Goal: Download file/media

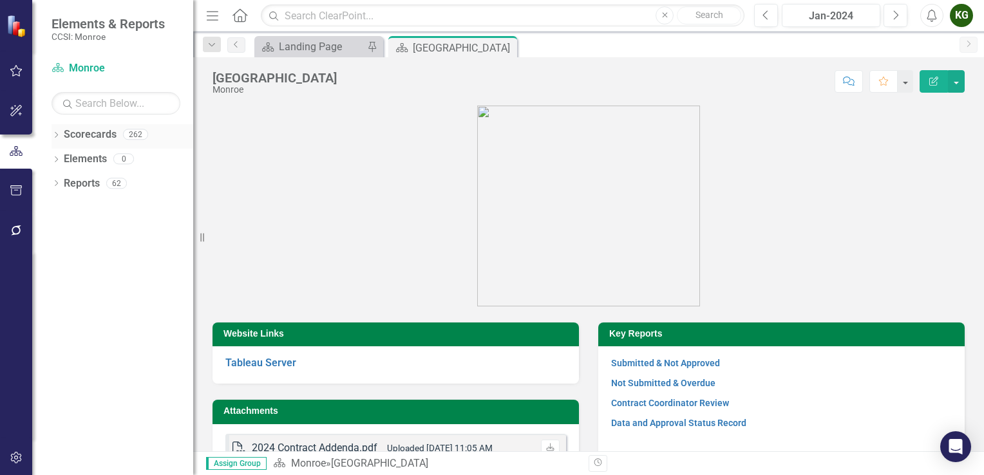
click at [57, 138] on icon "Dropdown" at bounding box center [56, 136] width 9 height 7
click at [62, 158] on icon "Dropdown" at bounding box center [63, 159] width 10 height 8
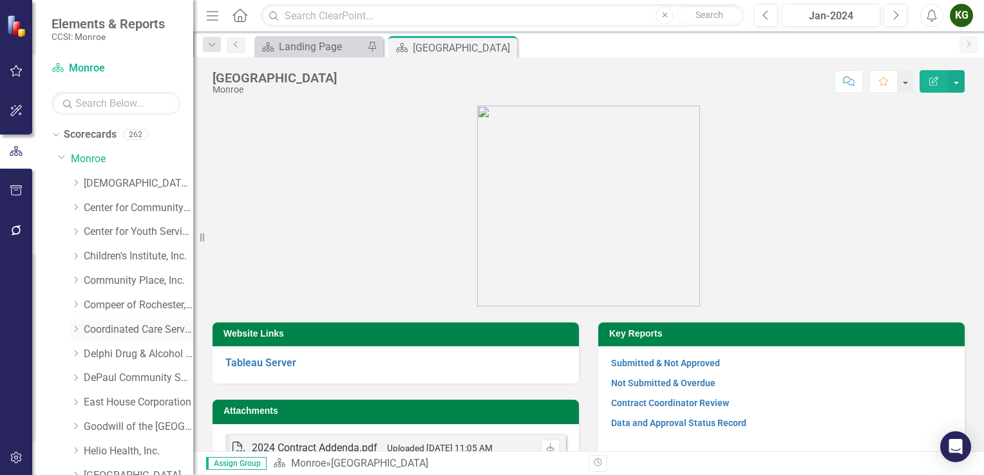
click at [75, 330] on icon "Dropdown" at bounding box center [76, 329] width 10 height 8
click at [140, 334] on link "Coordinated Care Services Inc." at bounding box center [138, 330] width 109 height 15
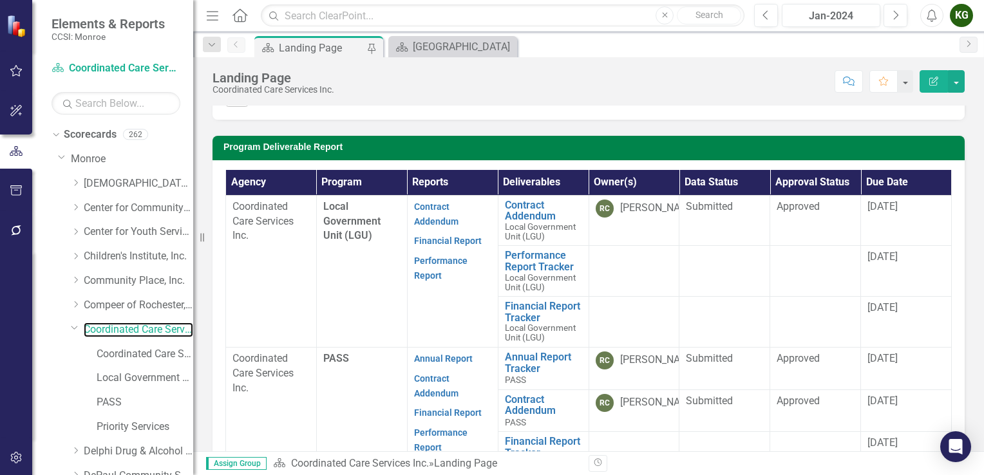
scroll to position [325, 0]
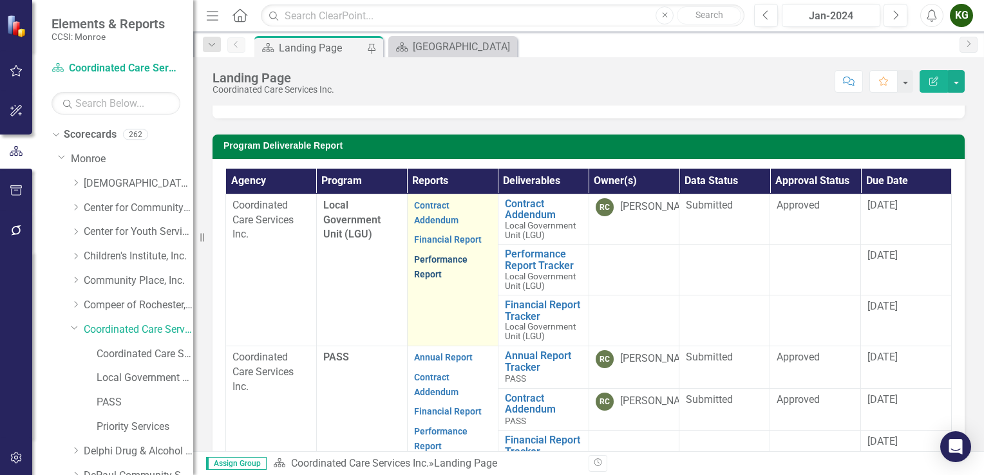
click at [416, 268] on link "Performance Report" at bounding box center [440, 266] width 53 height 25
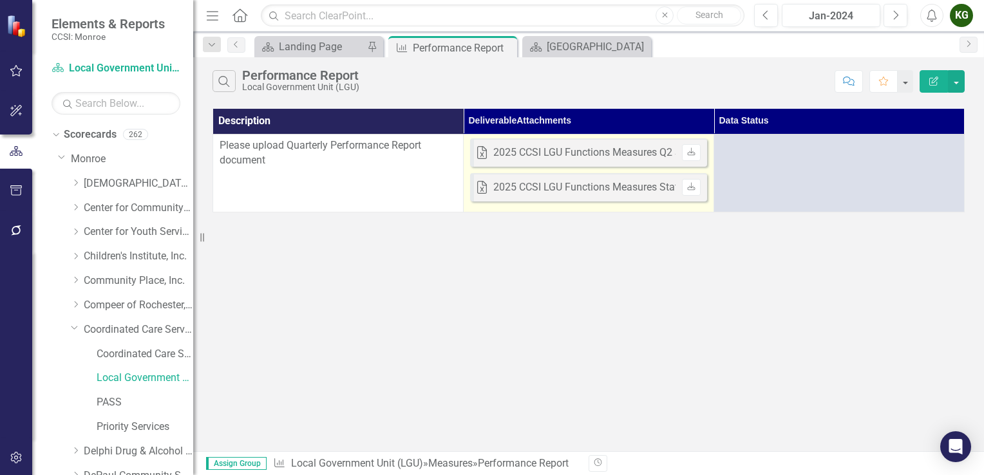
click at [595, 151] on div "2025 CCSI LGU Functions Measures Q2 Status Report [DATE]xlsx" at bounding box center [640, 153] width 294 height 15
click at [692, 153] on icon "Download" at bounding box center [691, 153] width 10 height 8
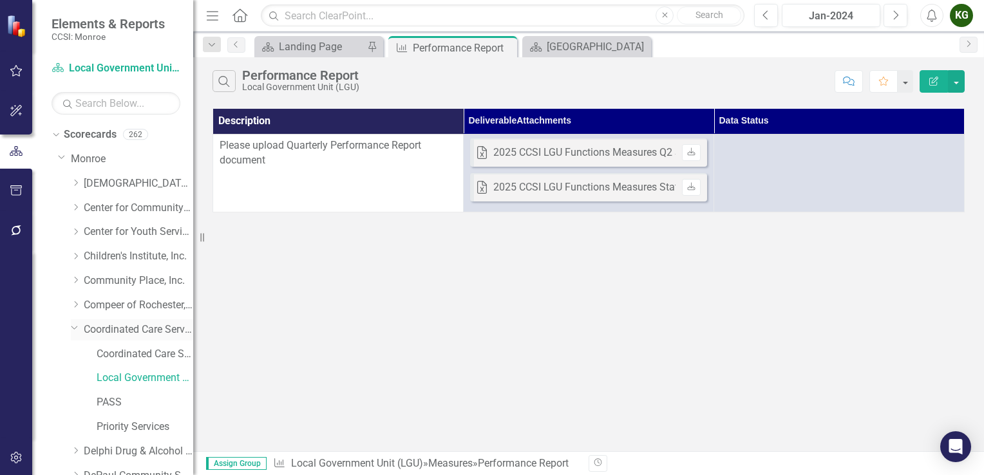
click at [137, 331] on link "Coordinated Care Services Inc." at bounding box center [138, 330] width 109 height 15
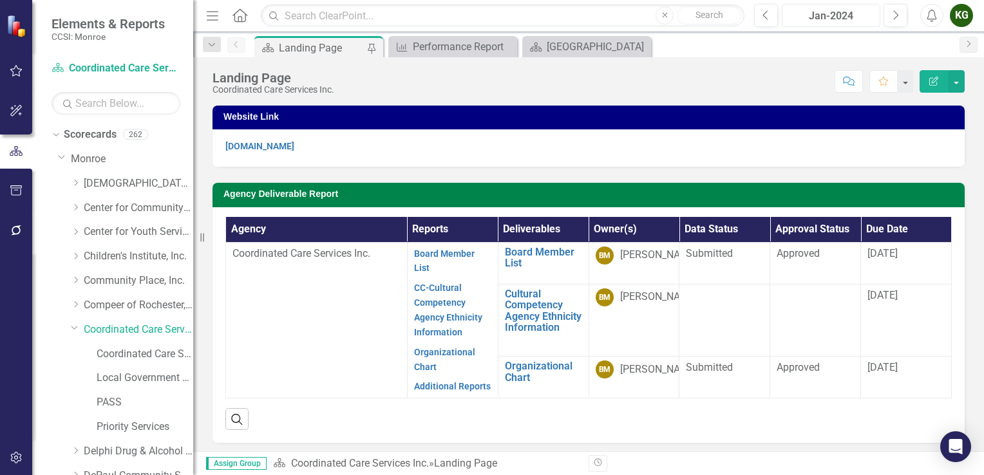
click at [847, 19] on div "Jan-2024" at bounding box center [831, 15] width 90 height 15
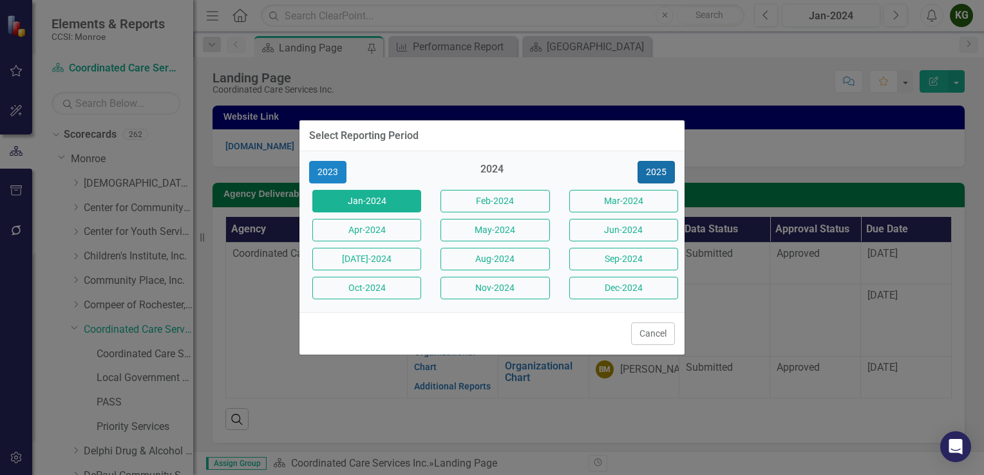
click at [657, 179] on button "2025" at bounding box center [655, 172] width 37 height 23
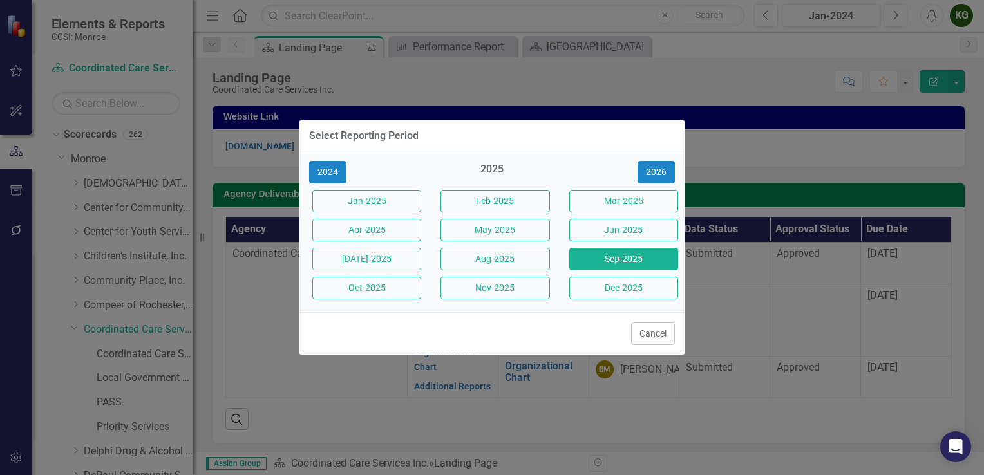
click at [628, 266] on button "Sep-2025" at bounding box center [623, 259] width 109 height 23
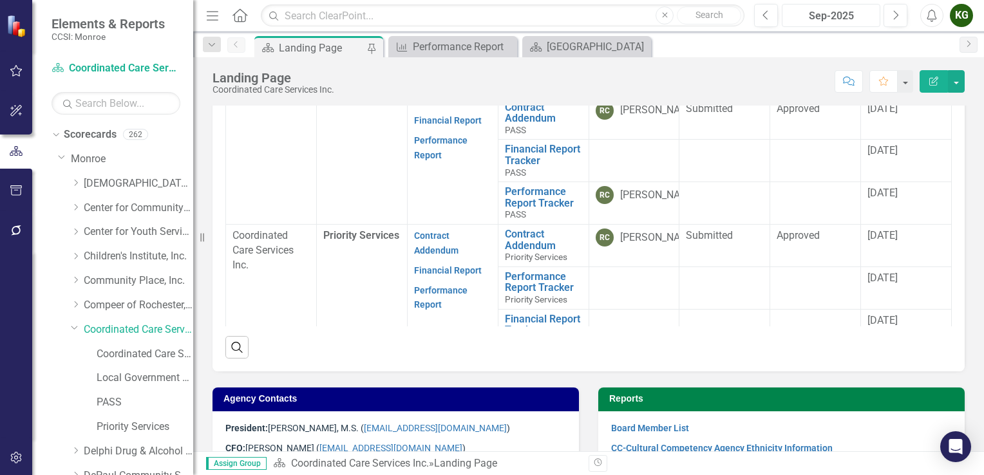
scroll to position [116, 0]
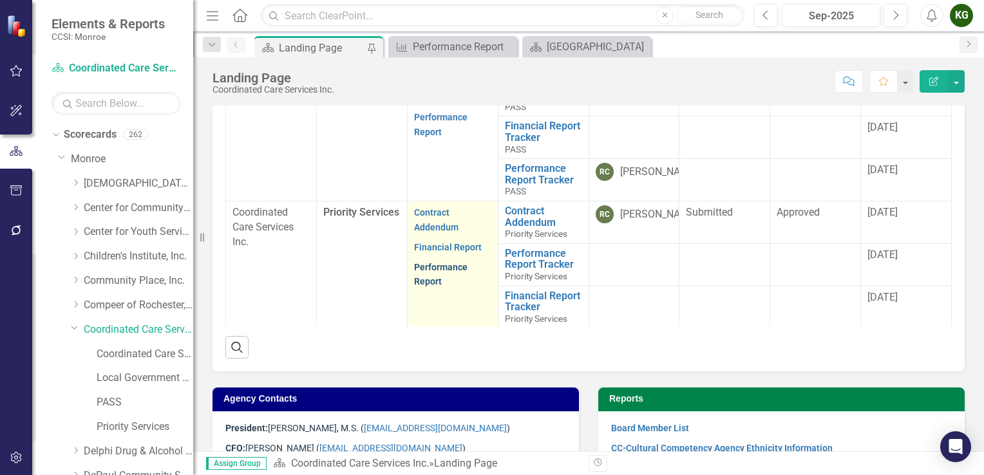
click at [430, 268] on link "Performance Report" at bounding box center [440, 274] width 53 height 25
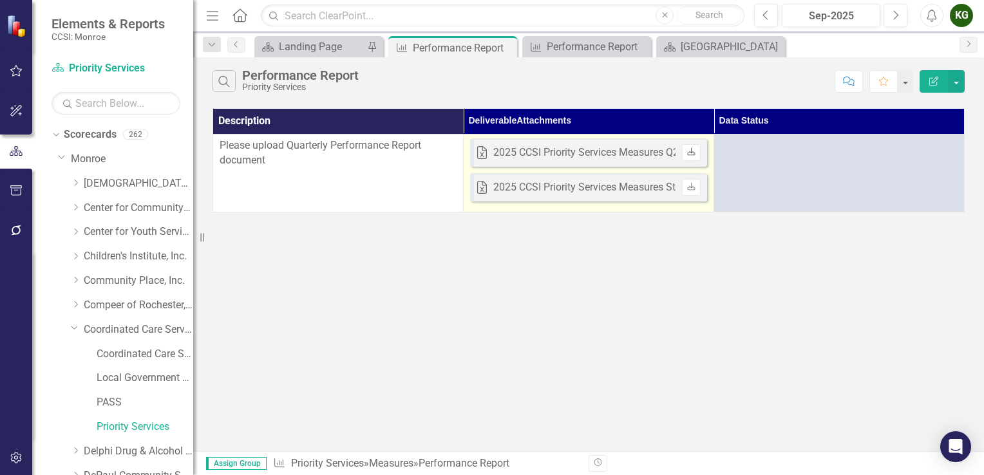
click at [686, 151] on icon "Download" at bounding box center [691, 153] width 10 height 8
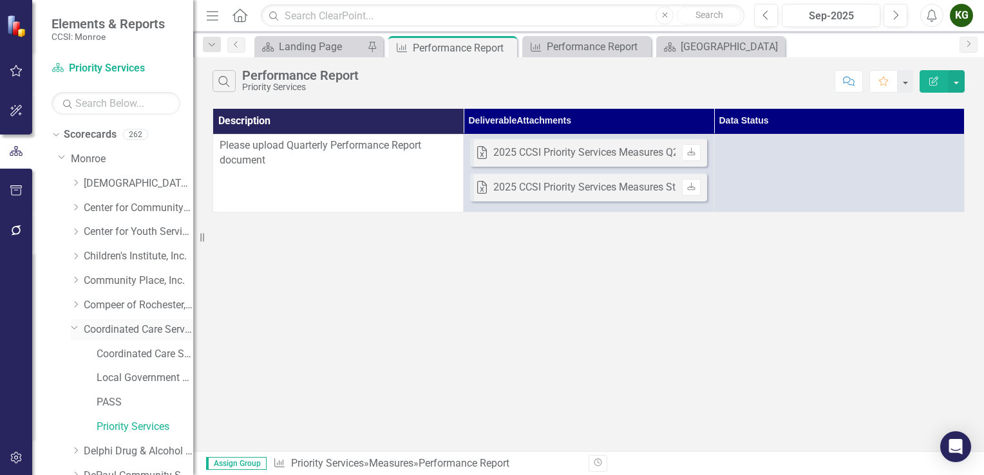
click at [122, 324] on link "Coordinated Care Services Inc." at bounding box center [138, 330] width 109 height 15
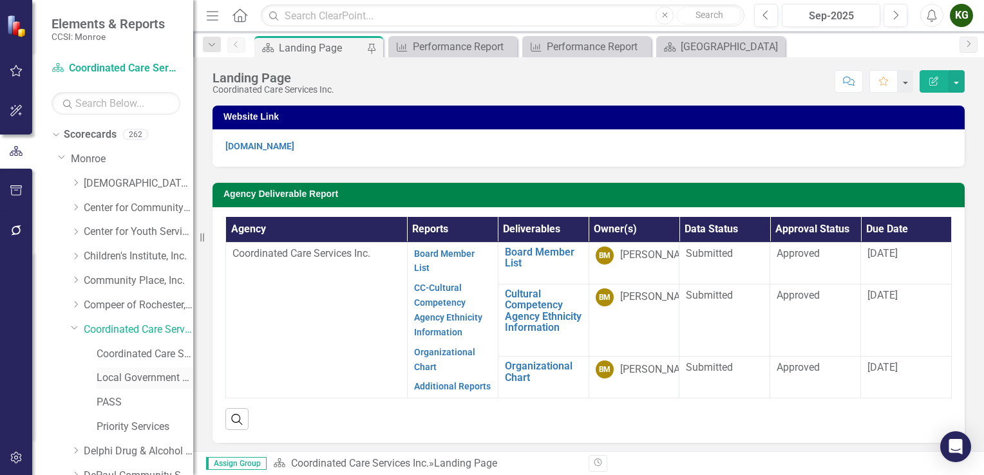
click at [119, 376] on link "Local Government Unit (LGU)" at bounding box center [145, 378] width 97 height 15
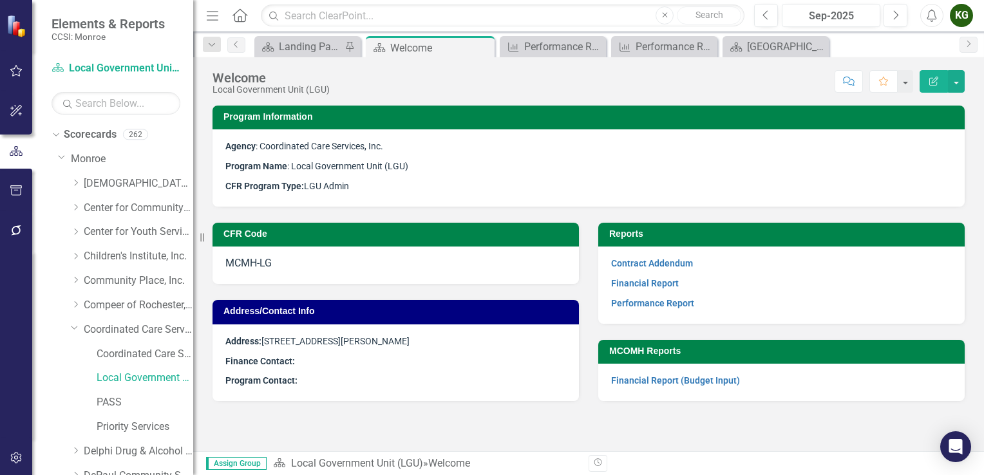
click at [965, 24] on div "KG" at bounding box center [961, 15] width 23 height 23
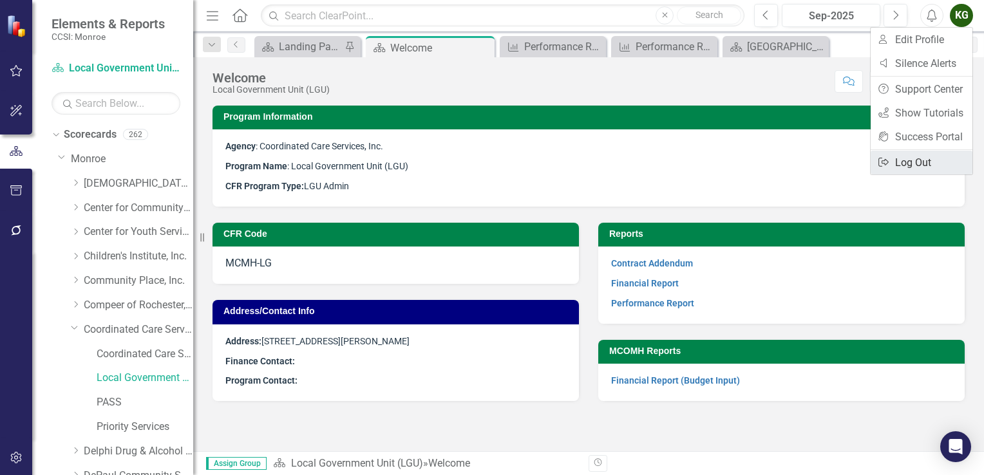
click at [911, 162] on link "Logout Log Out" at bounding box center [922, 163] width 102 height 24
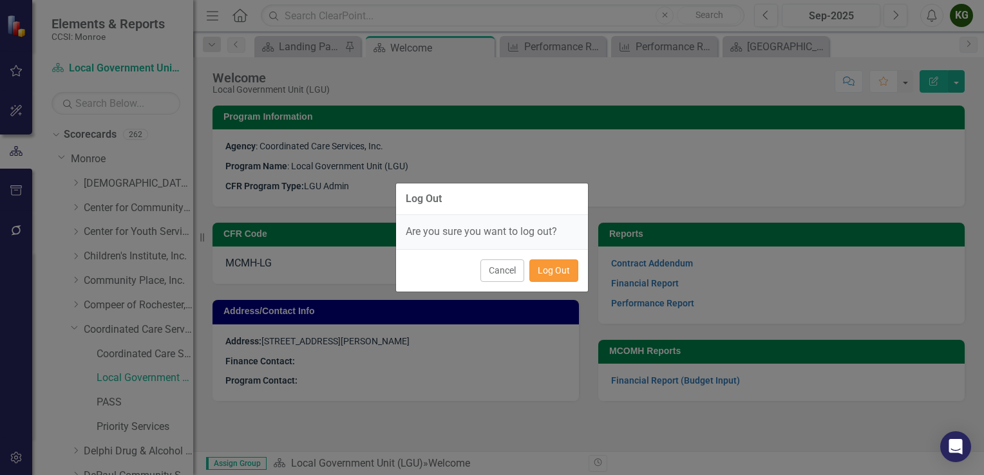
click at [561, 269] on button "Log Out" at bounding box center [553, 270] width 49 height 23
